Goal: Information Seeking & Learning: Learn about a topic

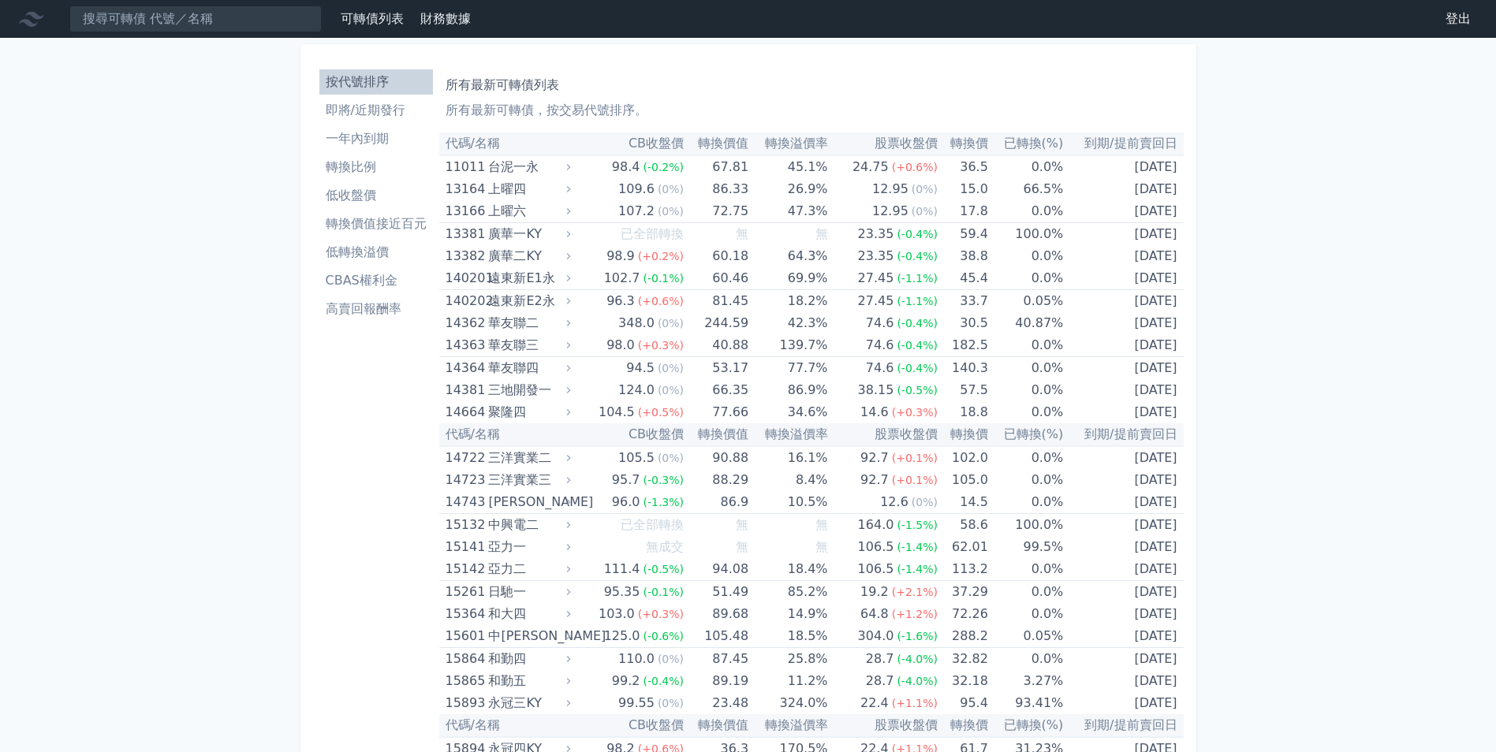
click at [382, 13] on link "可轉債列表" at bounding box center [372, 18] width 63 height 15
click at [397, 18] on link "可轉債列表" at bounding box center [372, 18] width 63 height 15
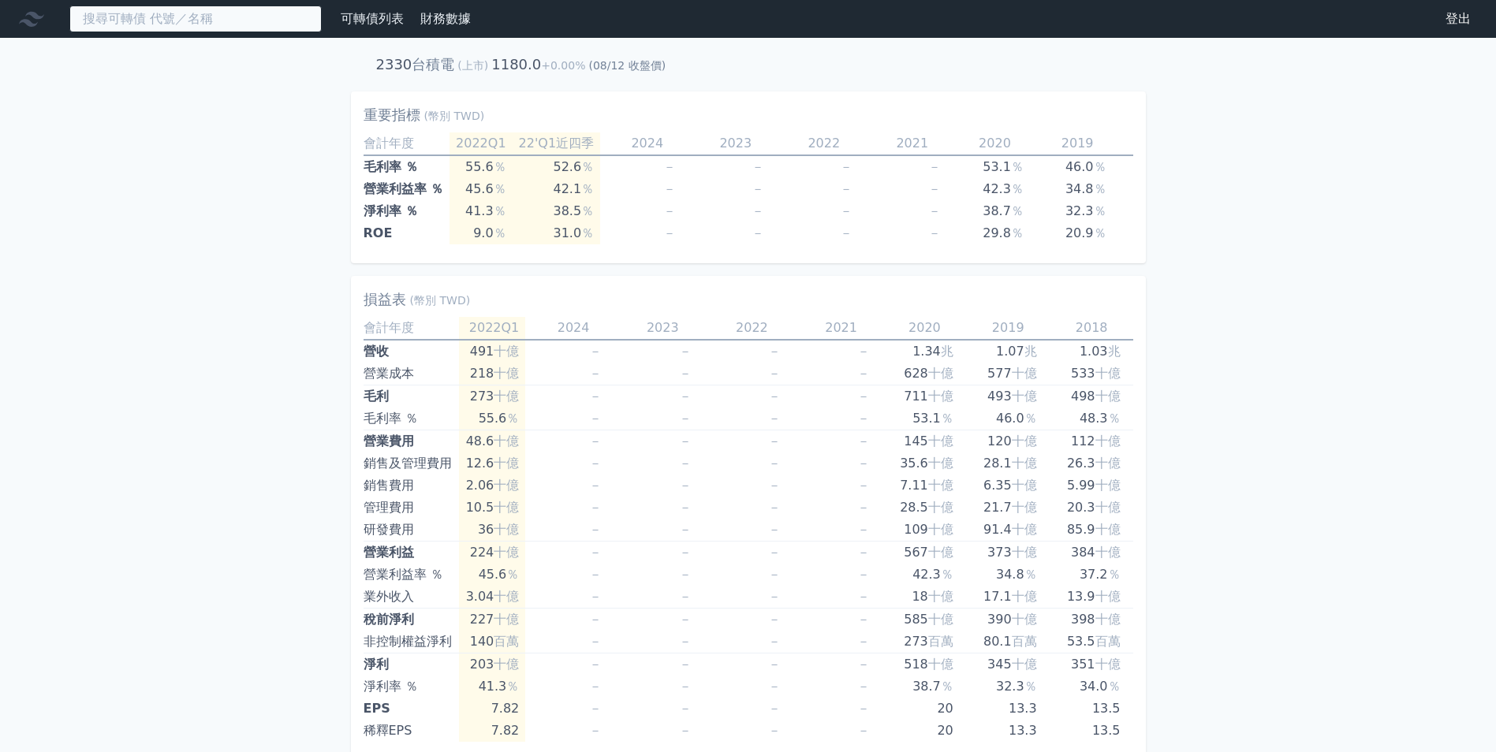
click at [183, 22] on input at bounding box center [195, 19] width 252 height 27
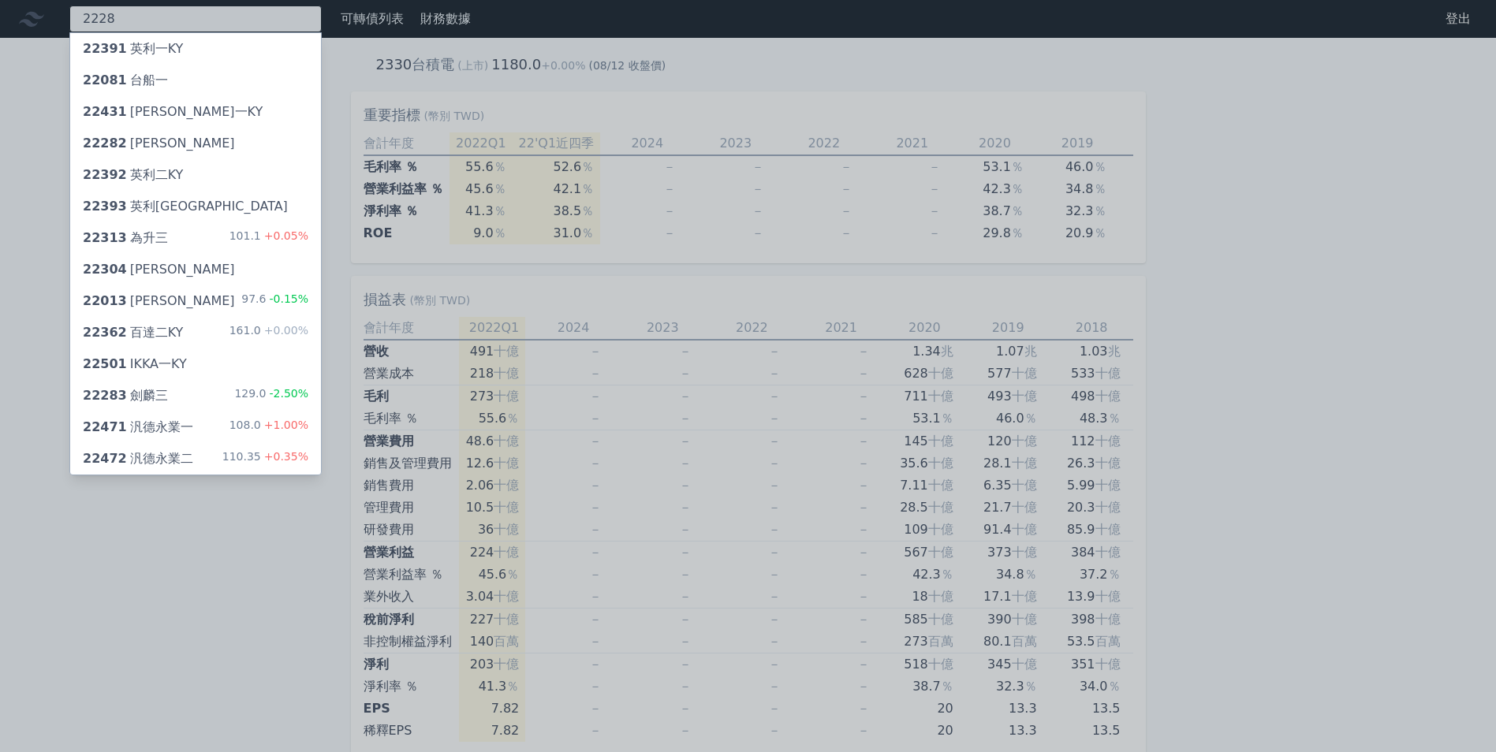
type input "2228"
click at [171, 140] on div "22282 [PERSON_NAME]" at bounding box center [195, 144] width 251 height 32
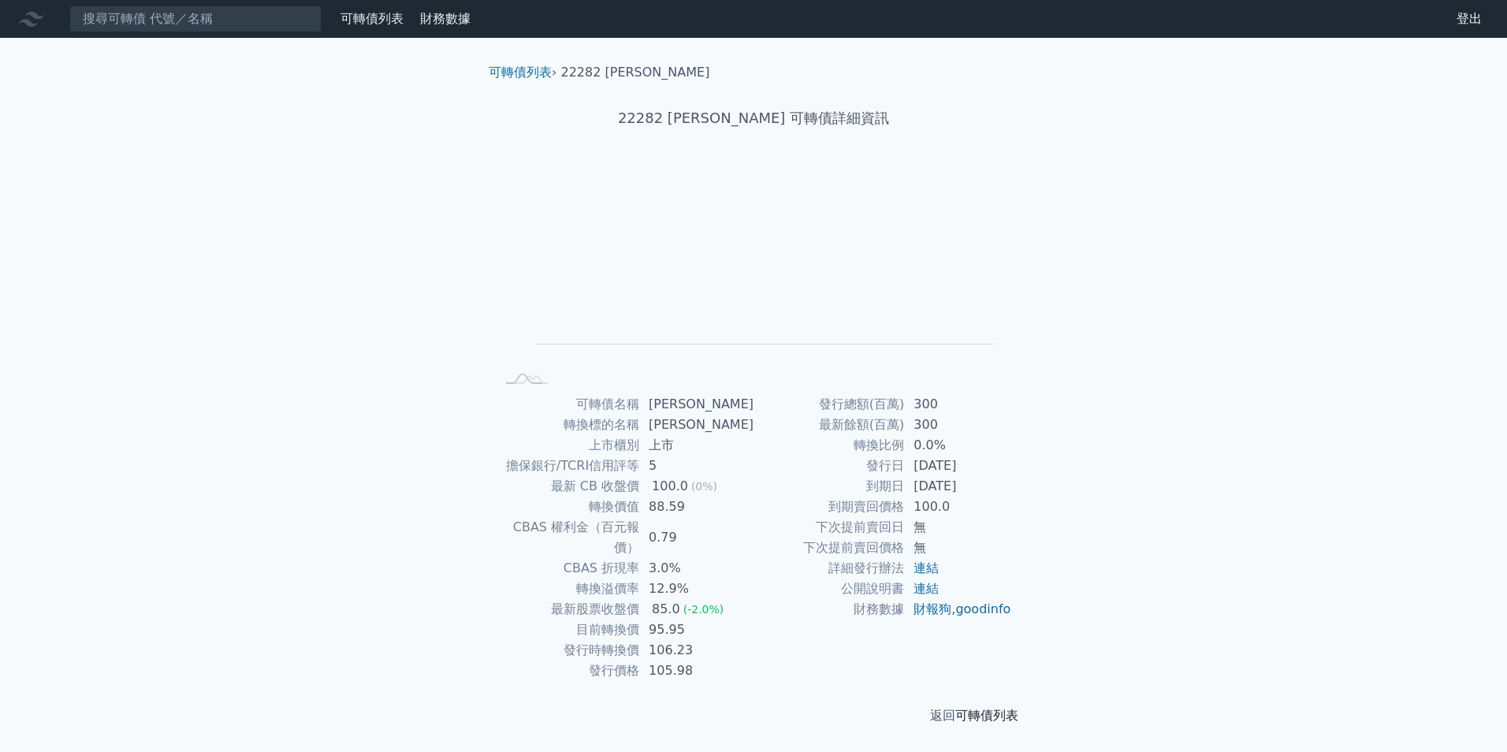
click at [990, 706] on p "返回 可轉債列表" at bounding box center [753, 715] width 555 height 19
click at [989, 708] on link "可轉債列表" at bounding box center [987, 715] width 63 height 15
